Goal: Information Seeking & Learning: Learn about a topic

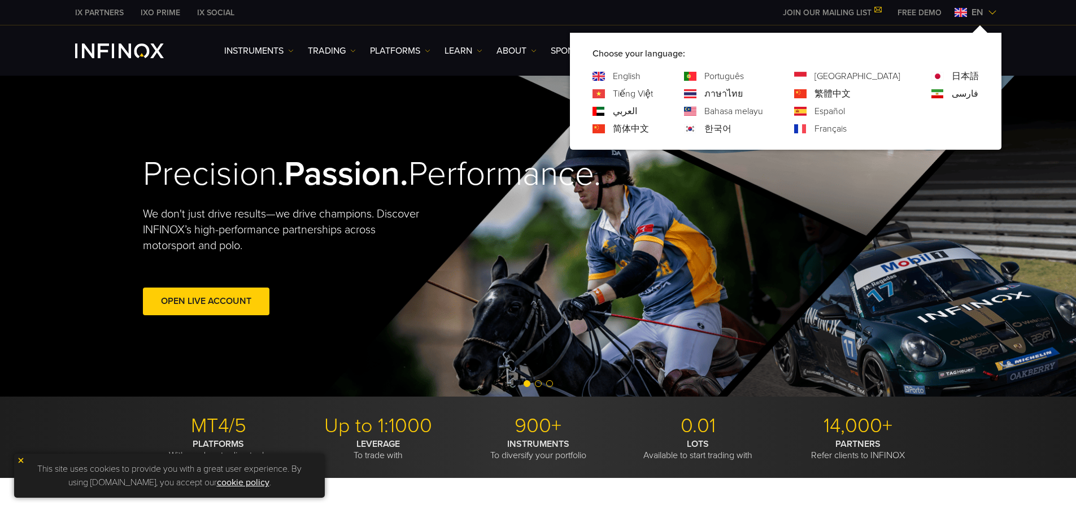
click at [996, 7] on div "en" at bounding box center [975, 13] width 51 height 14
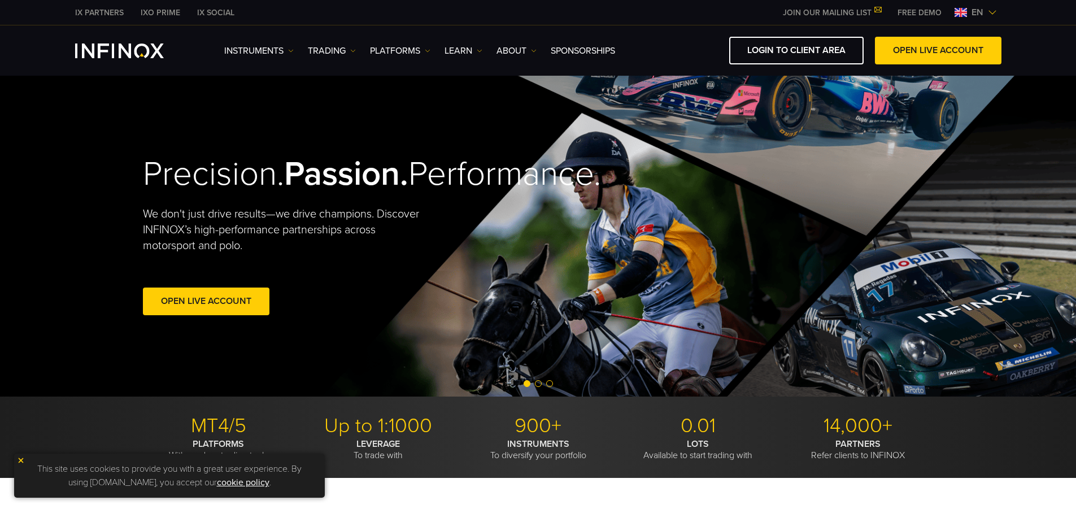
click at [996, 7] on div "en" at bounding box center [975, 13] width 51 height 14
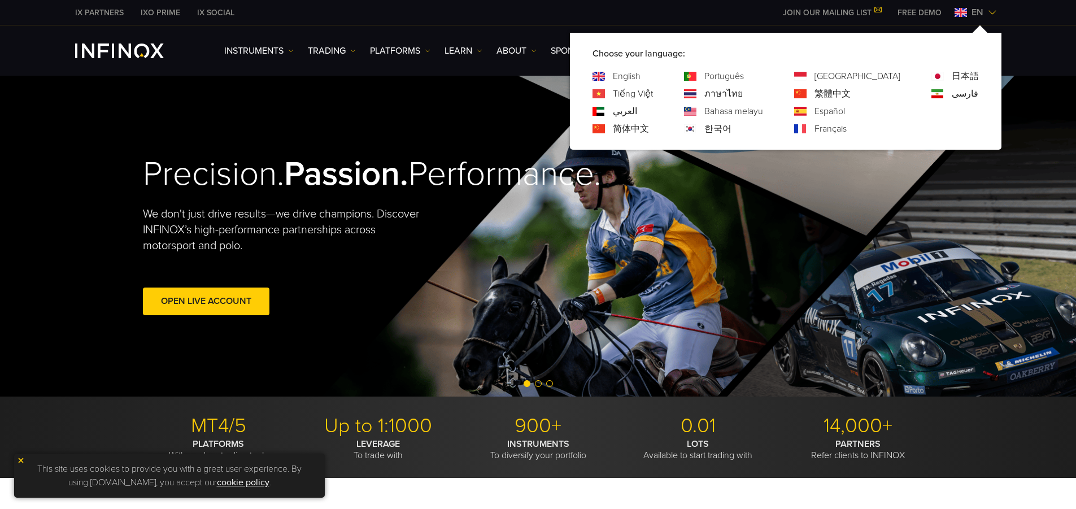
click at [845, 115] on link "Español" at bounding box center [829, 111] width 30 height 14
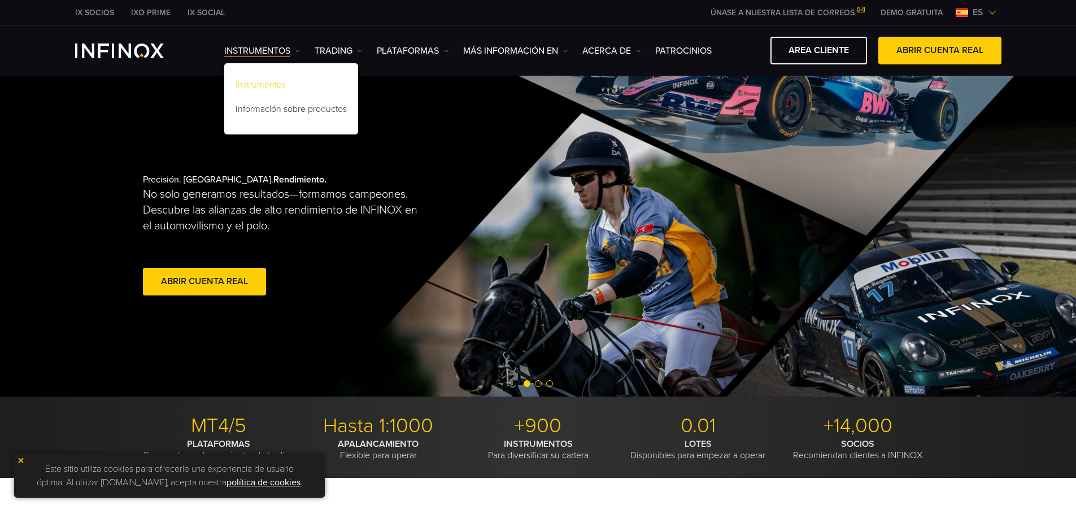
click at [286, 87] on link "Instrumentos" at bounding box center [291, 87] width 134 height 24
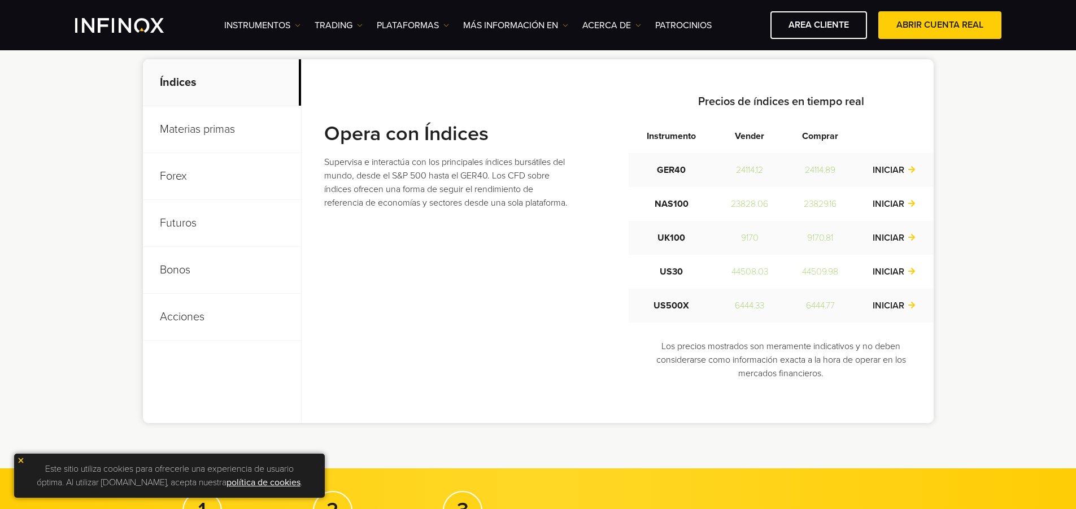
scroll to position [452, 0]
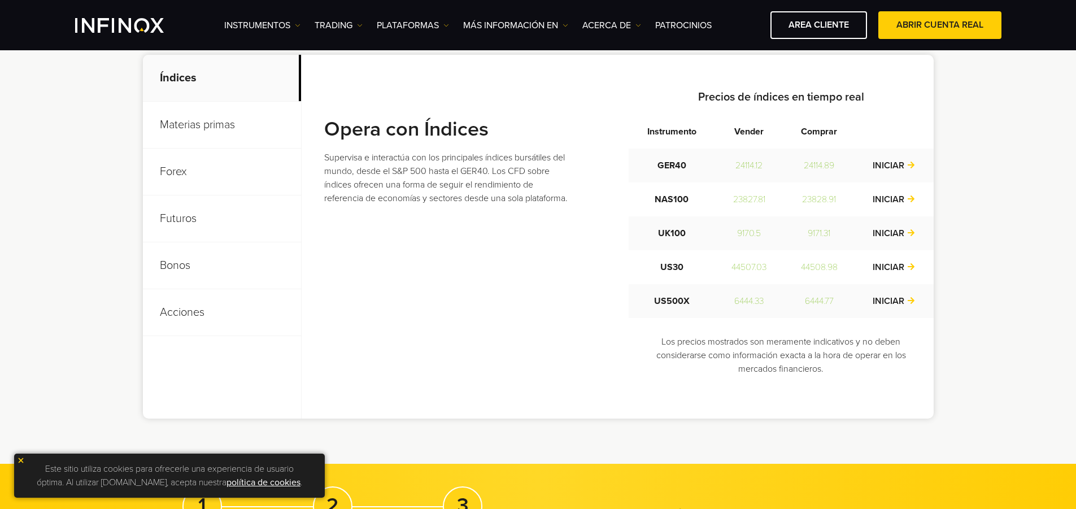
click at [251, 130] on p "Materias primas" at bounding box center [222, 125] width 158 height 47
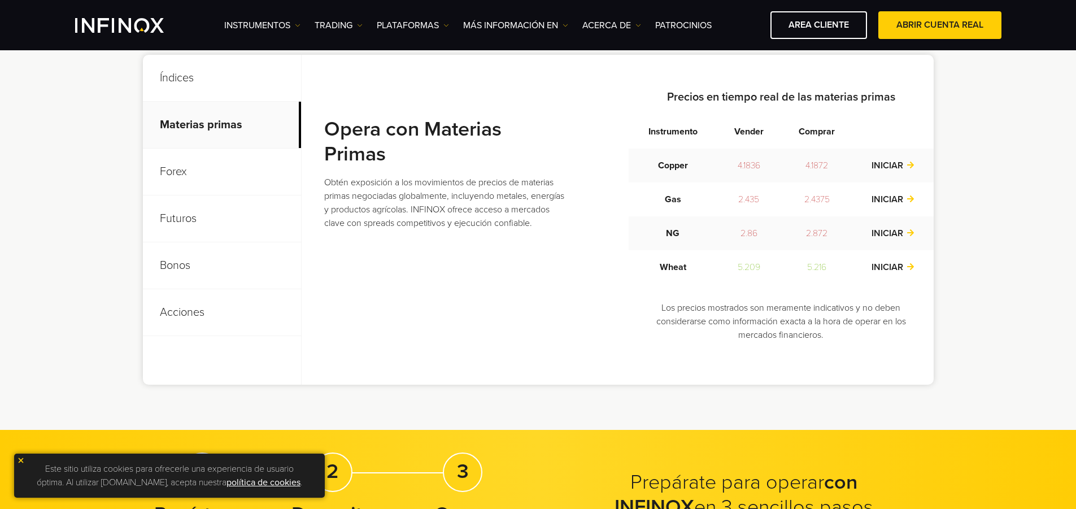
click at [215, 176] on p "Forex" at bounding box center [222, 172] width 158 height 47
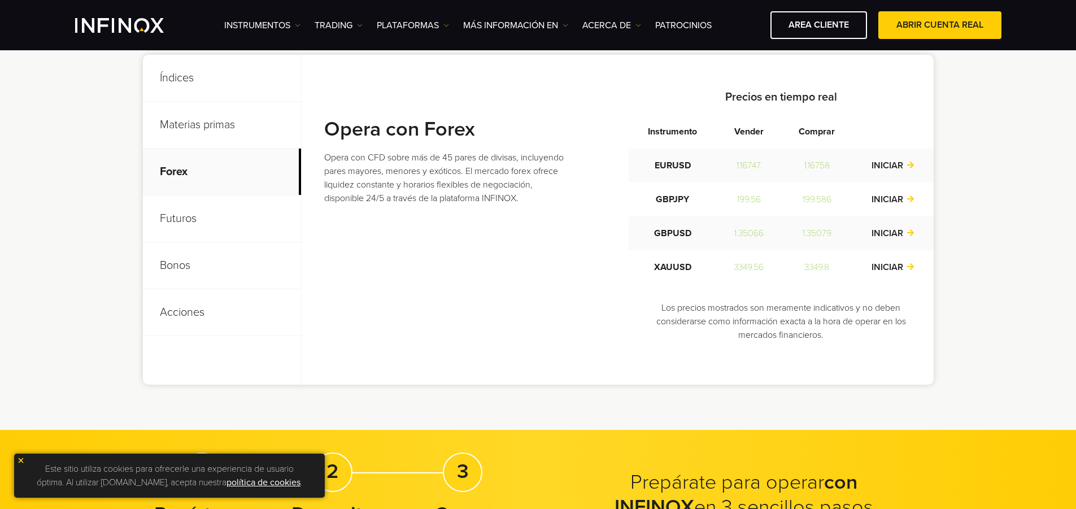
click at [191, 225] on p "Futuros" at bounding box center [222, 218] width 158 height 47
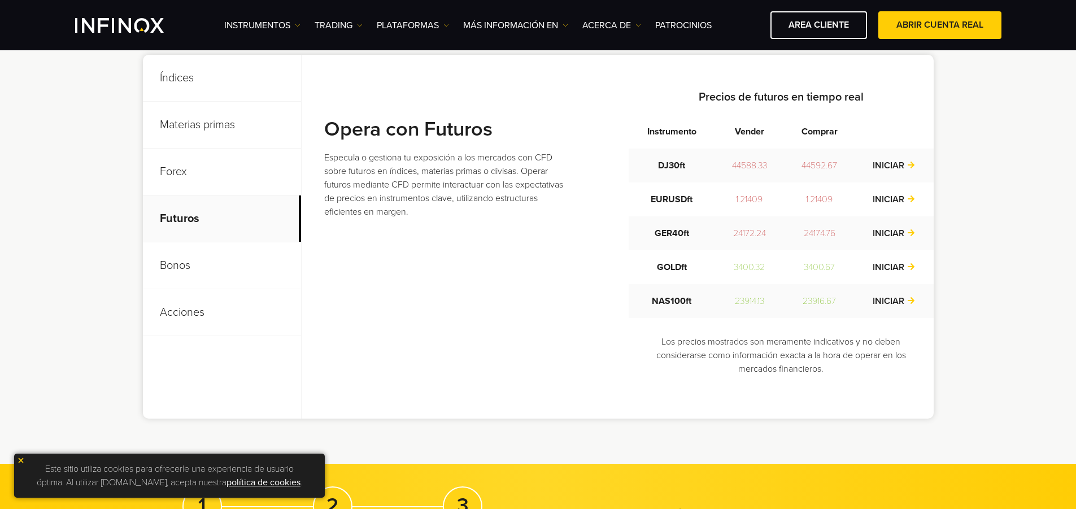
click at [191, 260] on p "Bonos" at bounding box center [222, 265] width 158 height 47
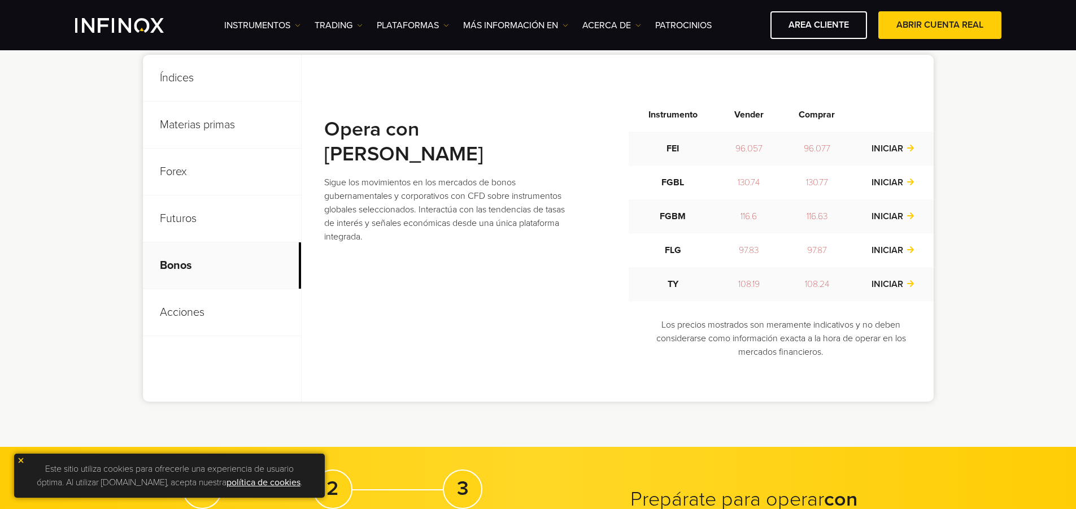
click at [189, 308] on p "Acciones" at bounding box center [222, 312] width 158 height 47
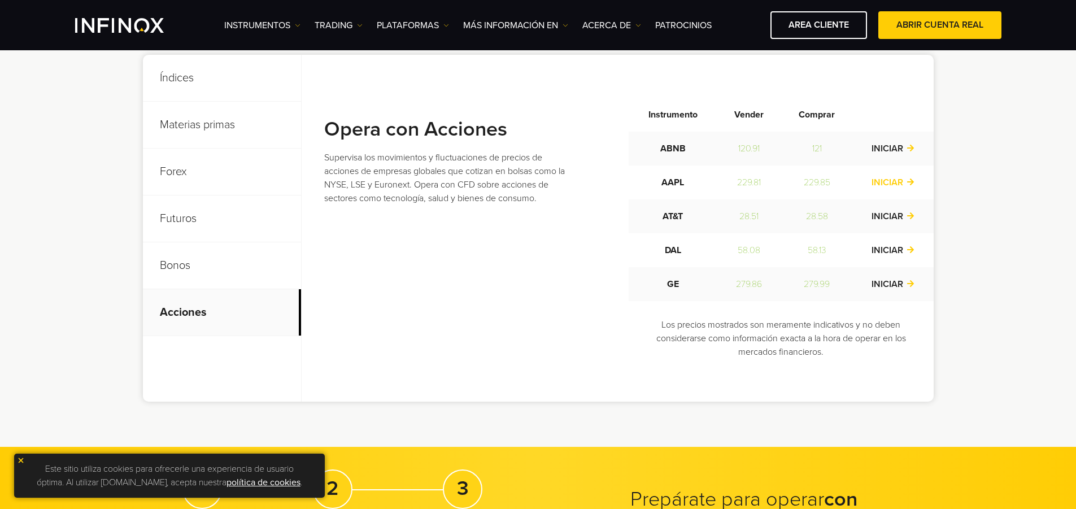
click at [908, 180] on link "INICIAR" at bounding box center [892, 182] width 43 height 11
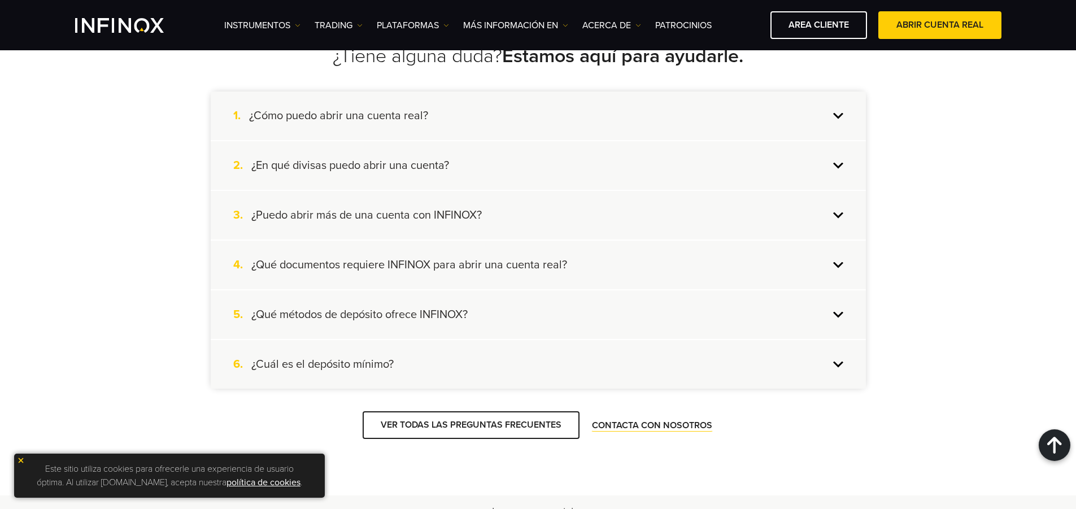
scroll to position [1130, 0]
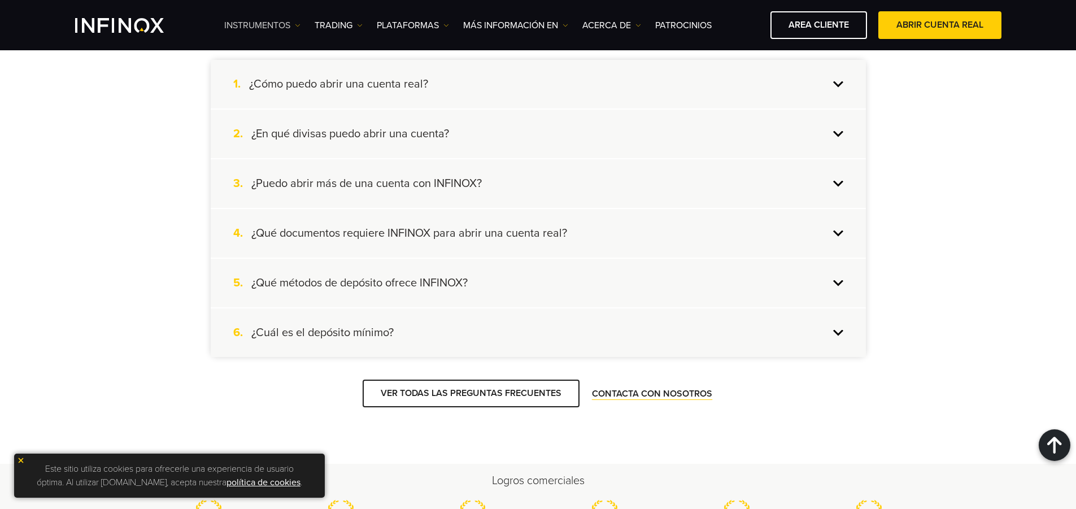
click at [297, 26] on img at bounding box center [298, 26] width 6 height 6
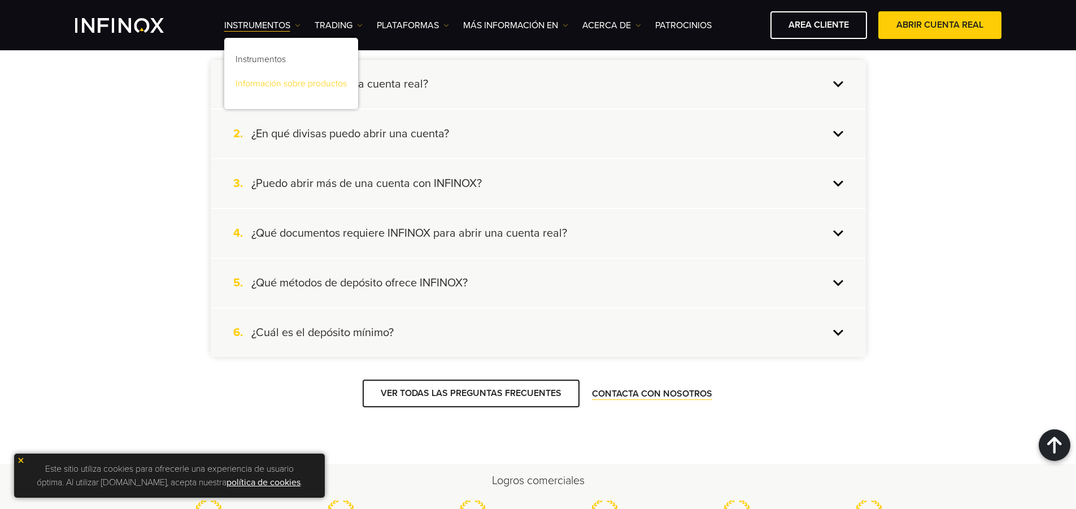
click at [280, 83] on link "Información sobre productos" at bounding box center [291, 85] width 134 height 24
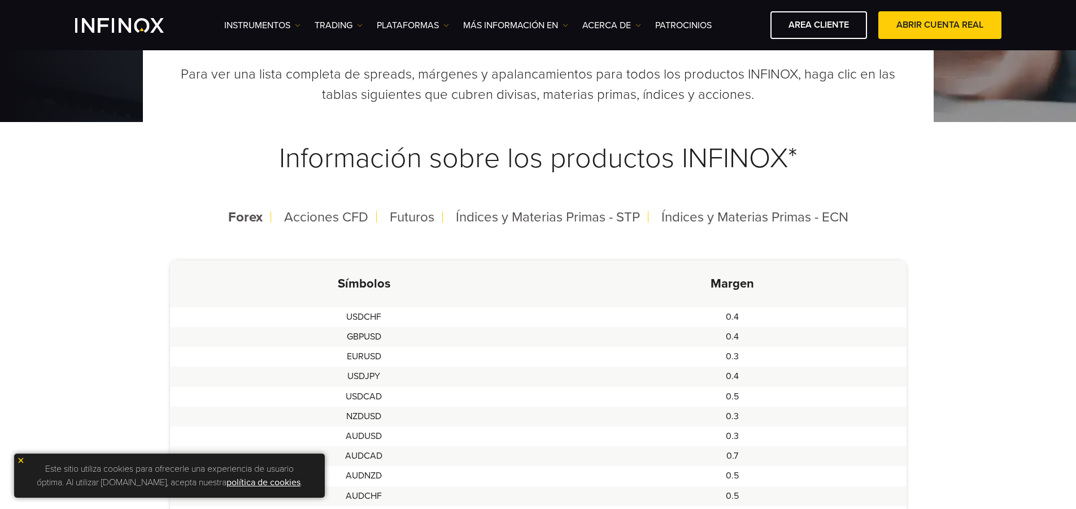
scroll to position [226, 0]
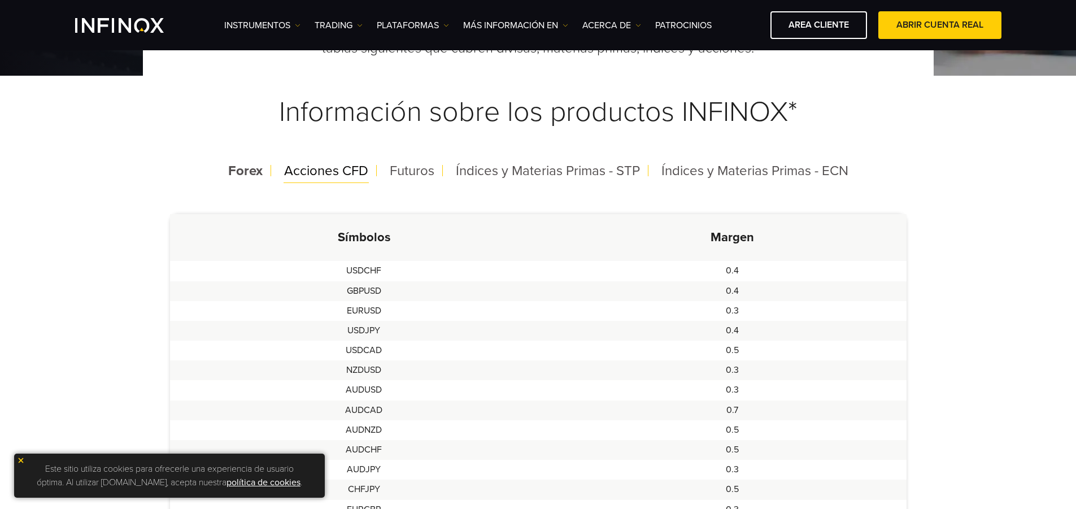
click at [315, 173] on span "Acciones CFD" at bounding box center [326, 171] width 84 height 16
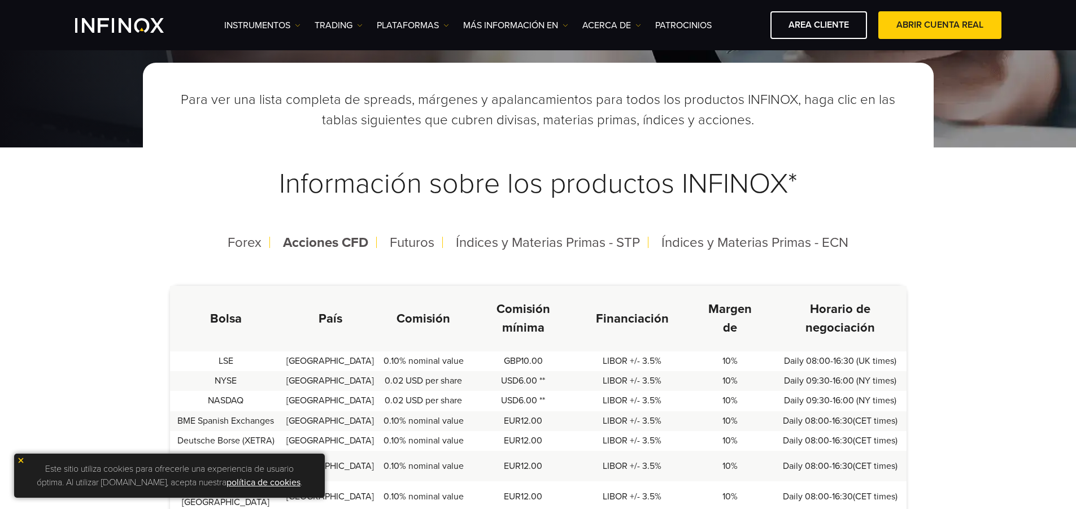
scroll to position [113, 0]
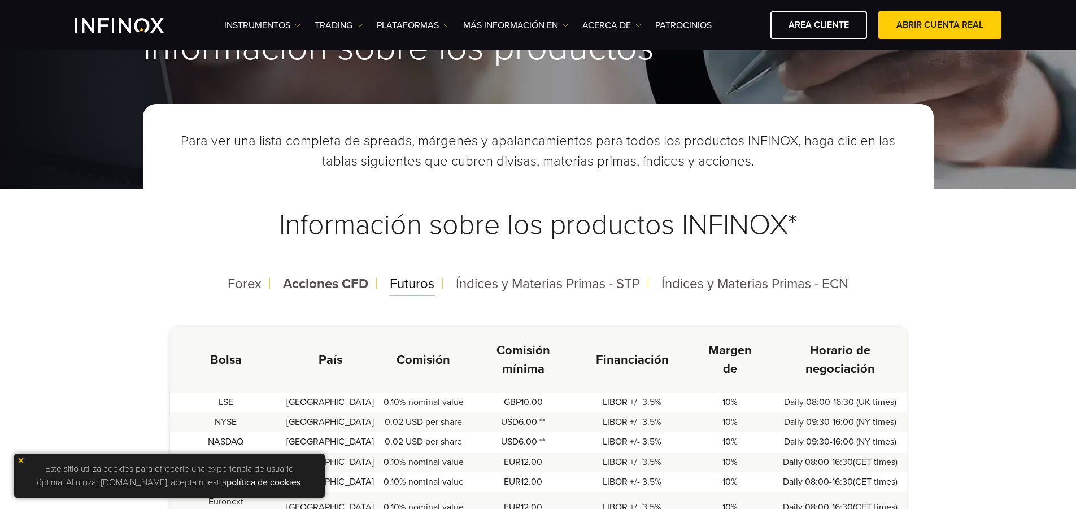
click at [407, 286] on span "Futuros" at bounding box center [412, 284] width 45 height 16
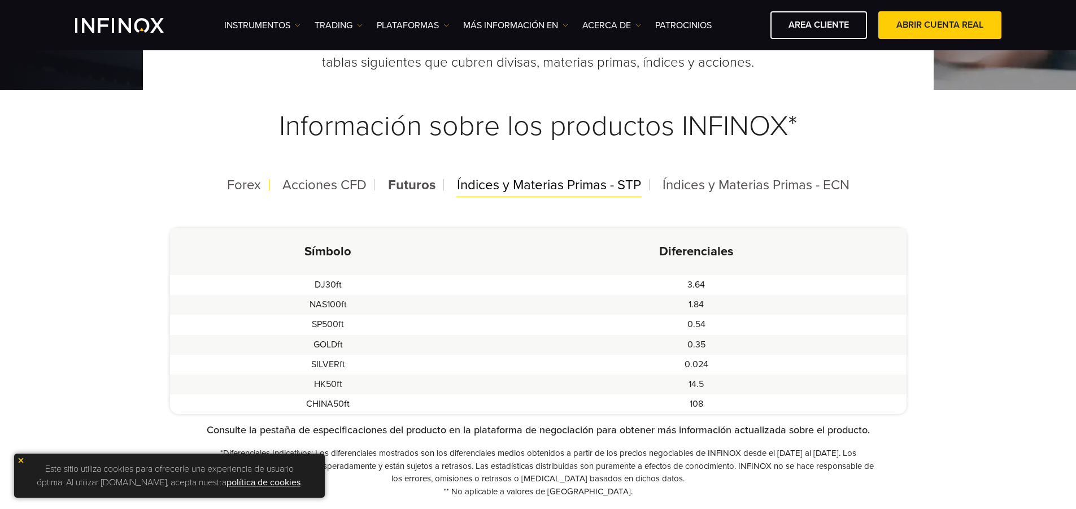
scroll to position [226, 0]
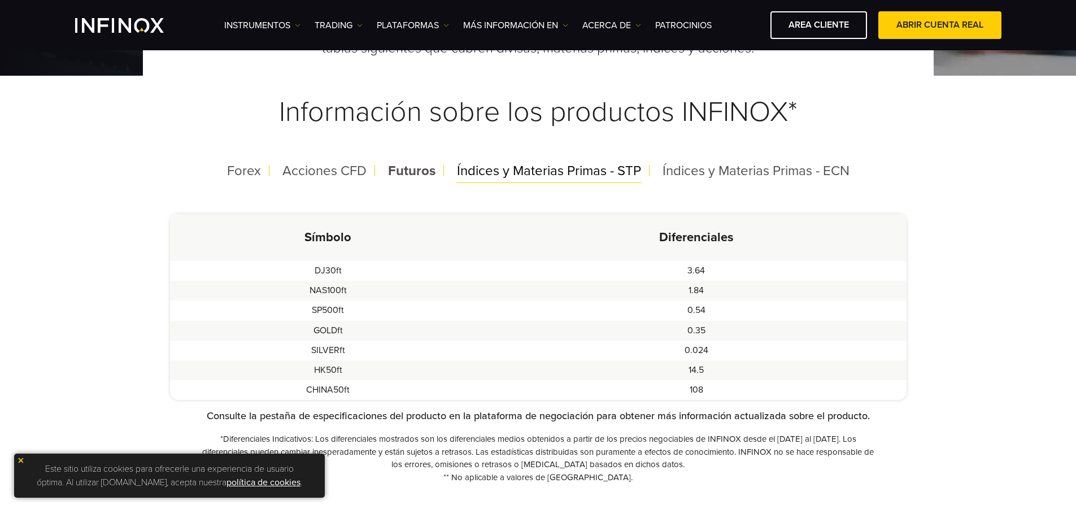
click at [527, 171] on span "Índices y Materias Primas - STP" at bounding box center [549, 171] width 184 height 16
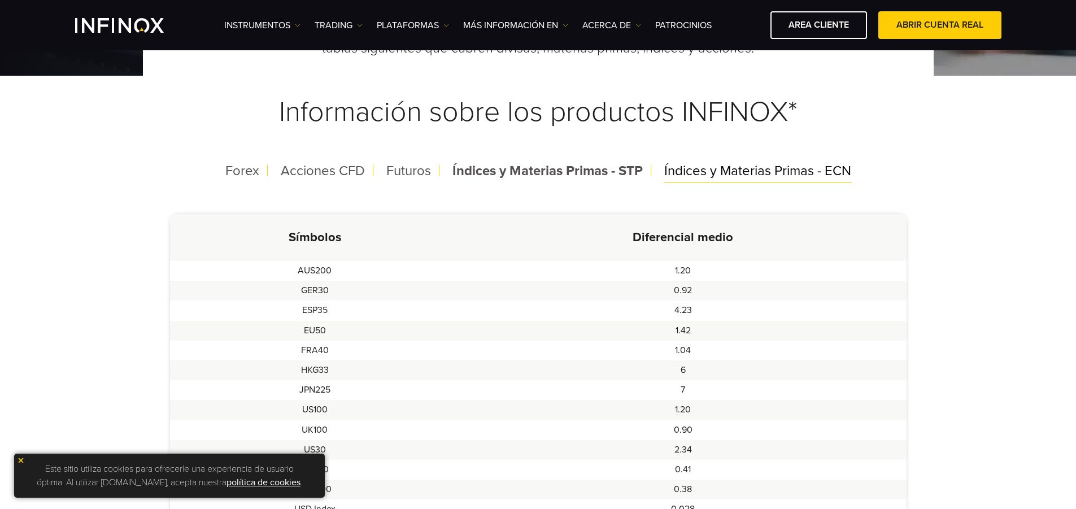
click at [705, 168] on span "Índices y Materias Primas - ECN" at bounding box center [757, 171] width 187 height 16
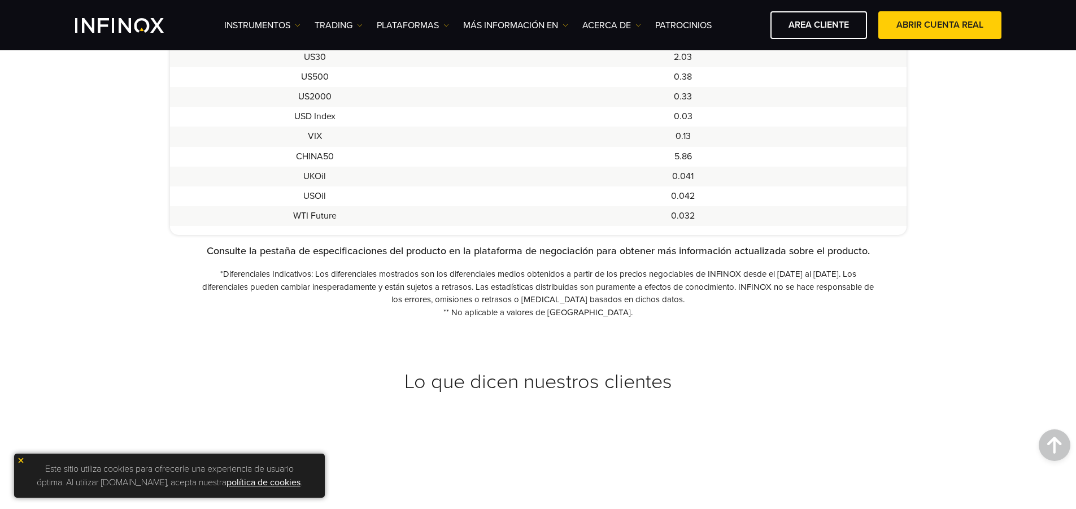
scroll to position [621, 0]
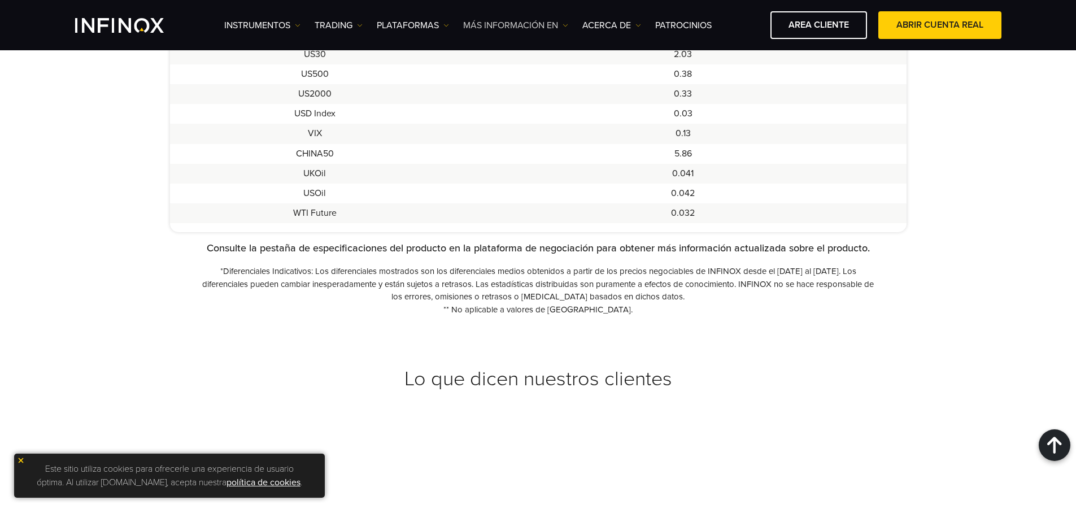
click at [564, 29] on link "Más información en" at bounding box center [515, 26] width 105 height 14
click at [447, 20] on link "PLATAFORMAS" at bounding box center [413, 26] width 72 height 14
click at [360, 27] on img at bounding box center [360, 26] width 6 height 6
click at [373, 81] on link "Horario [PERSON_NAME]" at bounding box center [375, 85] width 121 height 24
